Goal: Task Accomplishment & Management: Manage account settings

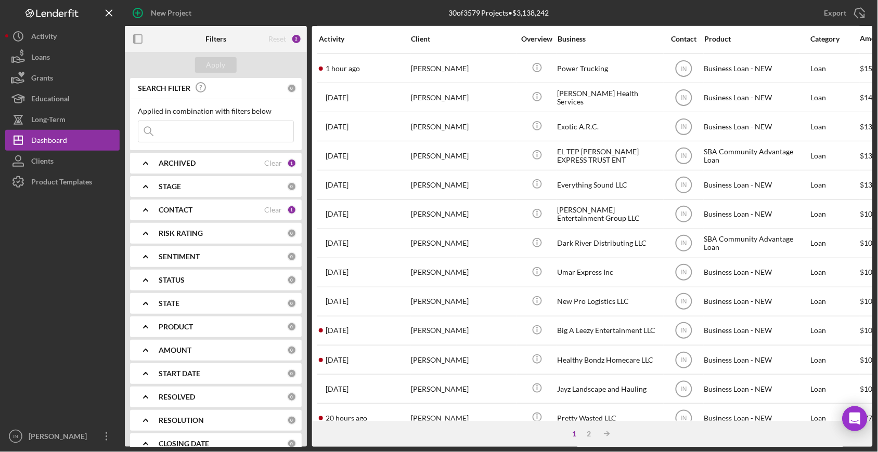
scroll to position [385, 0]
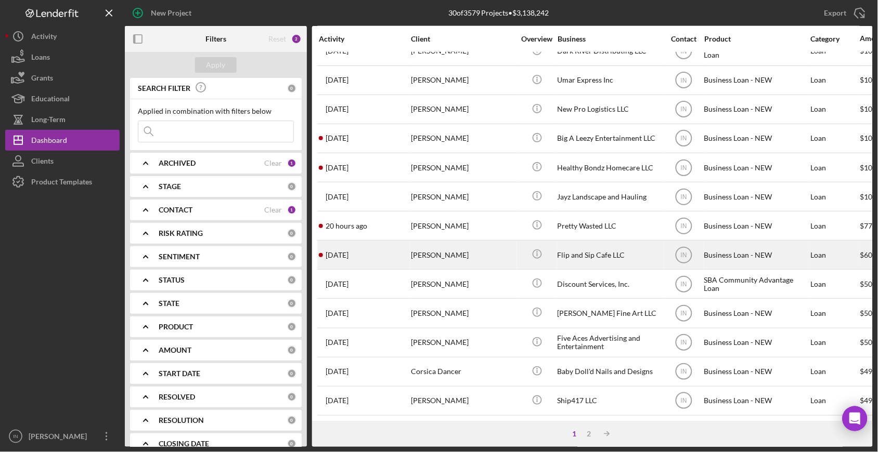
click at [454, 241] on div "[PERSON_NAME]" at bounding box center [463, 255] width 104 height 28
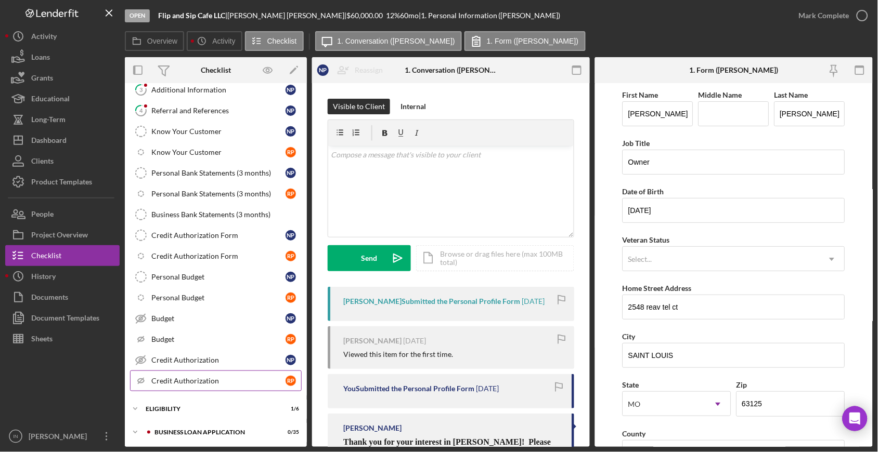
scroll to position [173, 0]
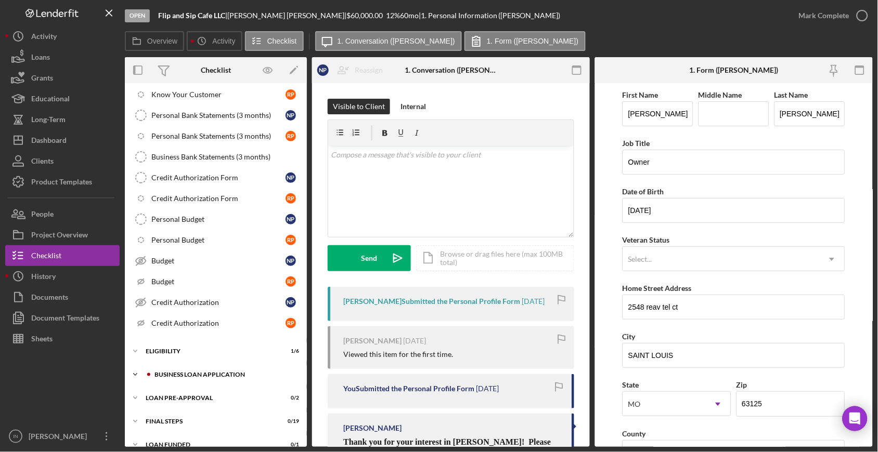
click at [209, 377] on div "BUSINESS LOAN APPLICATION" at bounding box center [223, 375] width 139 height 6
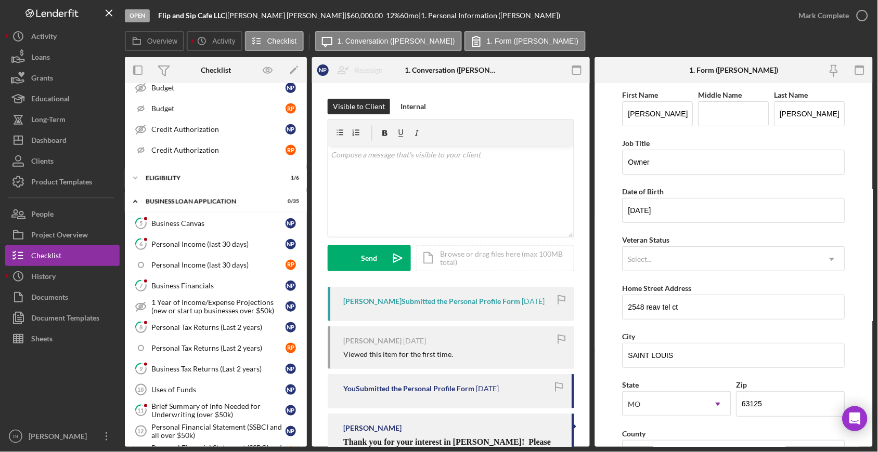
scroll to position [462, 0]
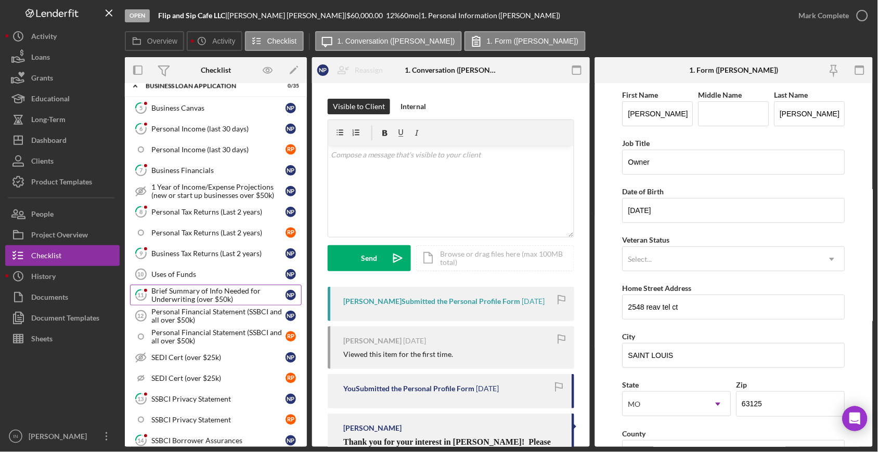
click at [196, 300] on div "Brief Summary of Info Needed for Underwriting (over $50k)" at bounding box center [218, 295] width 134 height 17
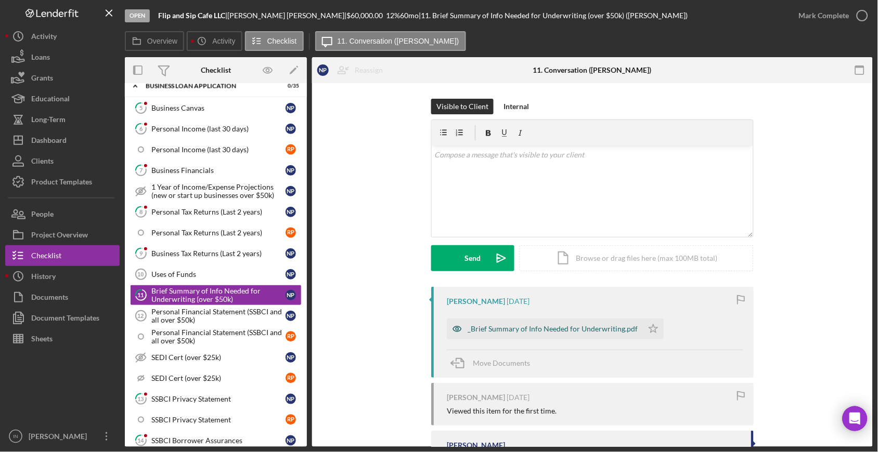
click at [553, 330] on div "_Brief Summary of Info Needed for Underwriting.pdf" at bounding box center [553, 329] width 170 height 8
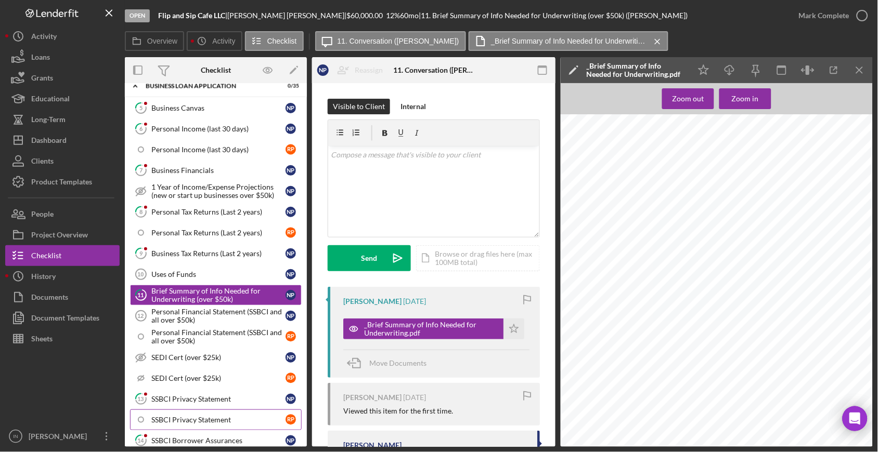
click at [174, 417] on link "SSBCI Privacy Statement R P" at bounding box center [216, 420] width 172 height 21
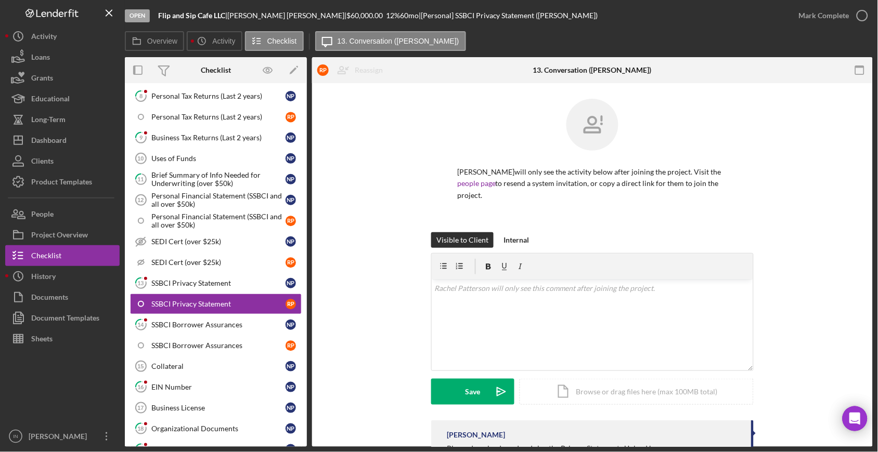
scroll to position [693, 0]
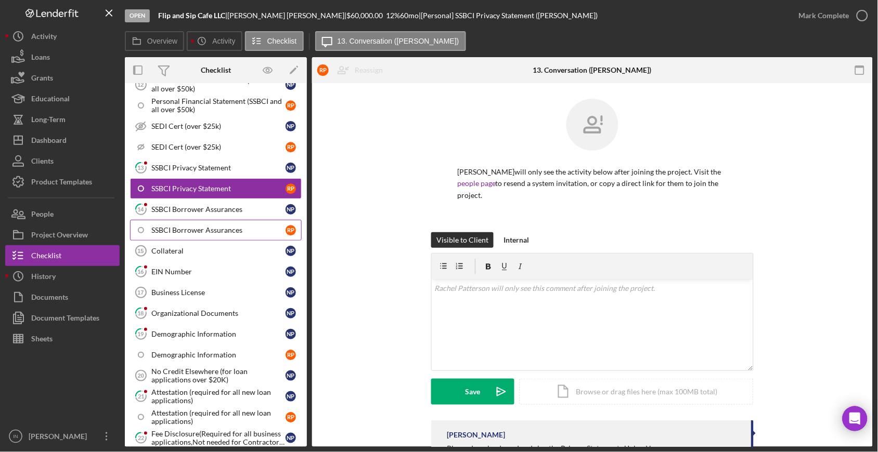
click at [248, 228] on link "SSBCI Borrower Assurances R P" at bounding box center [216, 230] width 172 height 21
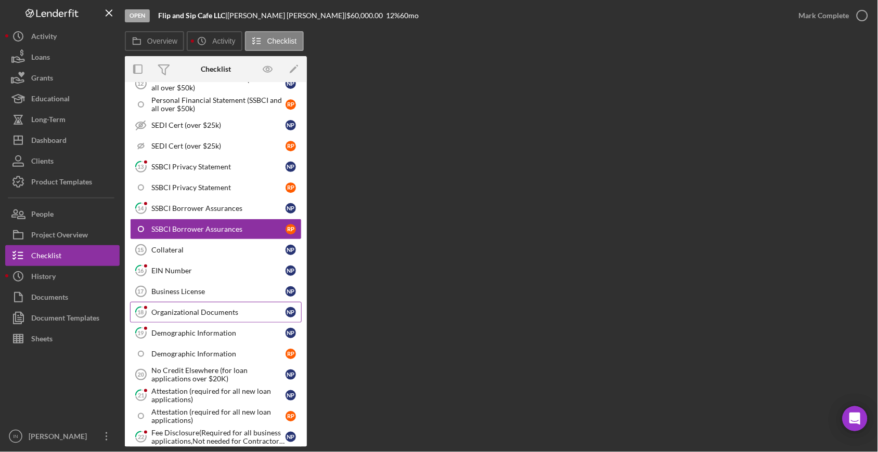
scroll to position [751, 0]
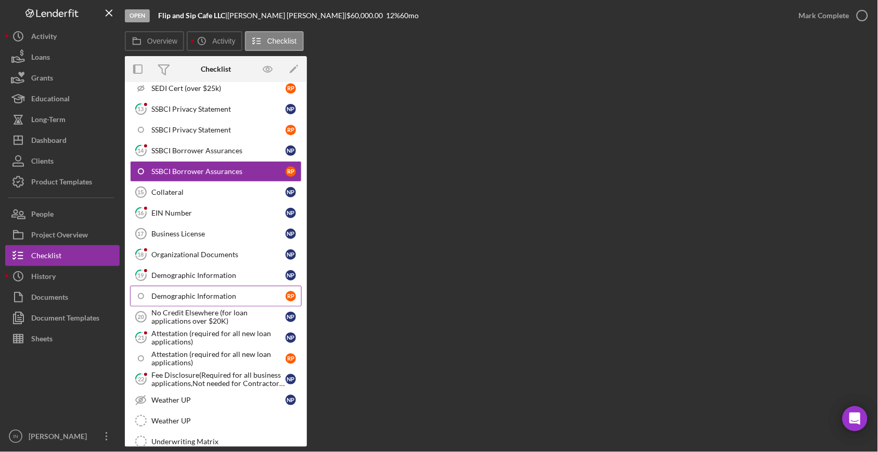
click at [235, 294] on link "Demographic Information R P" at bounding box center [216, 296] width 172 height 21
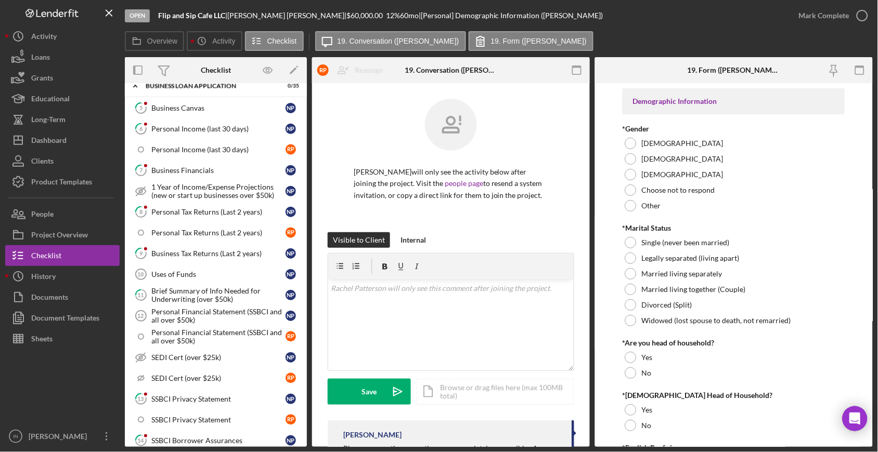
scroll to position [346, 0]
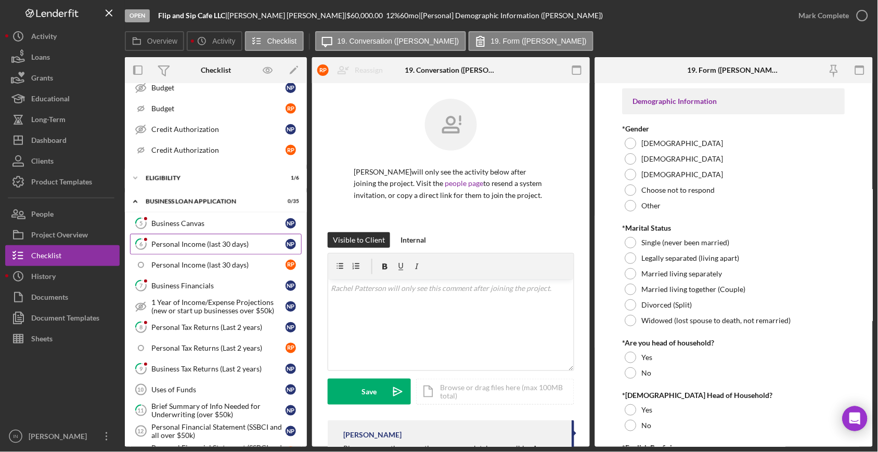
click at [204, 242] on div "Personal Income (last 30 days)" at bounding box center [218, 244] width 134 height 8
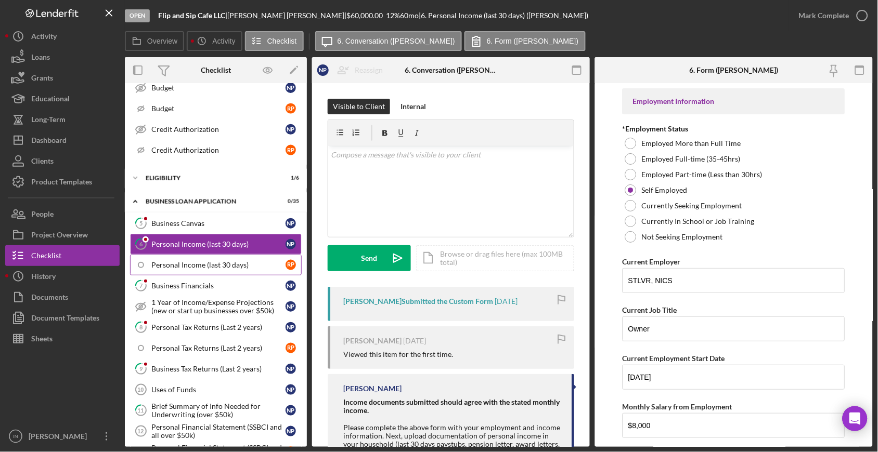
click at [204, 264] on div "Personal Income (last 30 days)" at bounding box center [218, 265] width 134 height 8
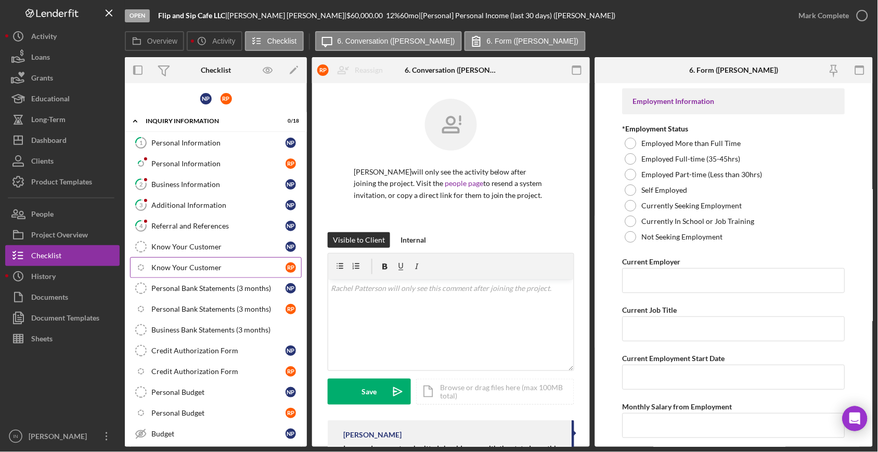
click at [249, 263] on link "Icon/Checklist Item Sub Internal Know Your Customer R P" at bounding box center [216, 267] width 172 height 21
